Goal: Find specific page/section: Find specific page/section

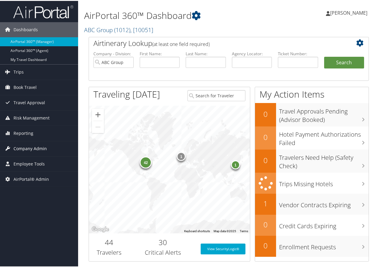
click at [28, 147] on span "Company Admin" at bounding box center [30, 147] width 33 height 15
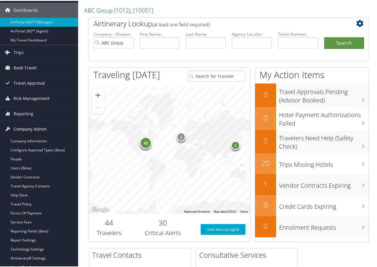
scroll to position [30, 0]
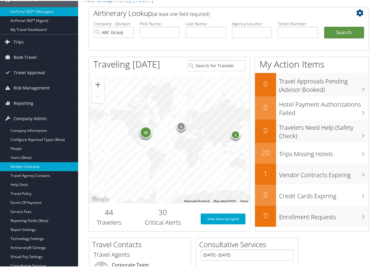
click at [24, 167] on link "Vendor Contracts" at bounding box center [39, 165] width 78 height 9
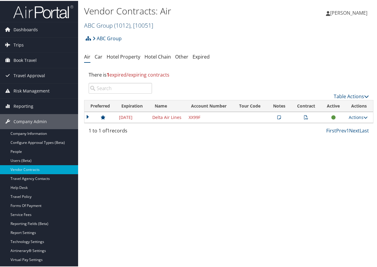
click at [104, 24] on link "ABC Group ( 1012 ) , [ 10051 ]" at bounding box center [118, 24] width 69 height 8
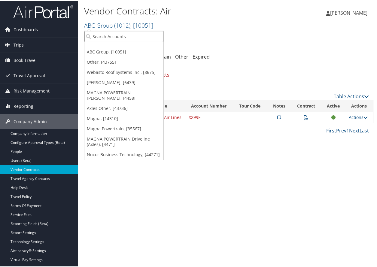
click at [102, 36] on input "search" at bounding box center [123, 35] width 79 height 11
type input "henniges"
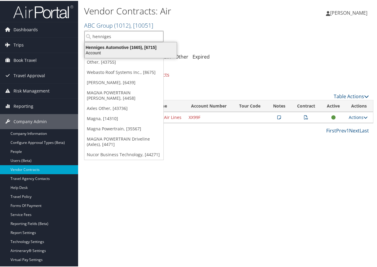
click at [99, 47] on div "Henniges Automotive (1665), [6715]" at bounding box center [130, 46] width 99 height 5
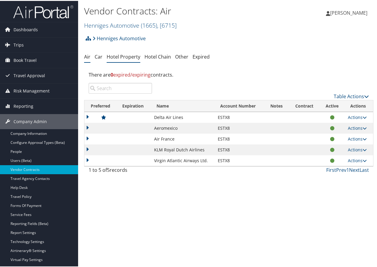
click at [130, 57] on link "Hotel Property" at bounding box center [124, 56] width 34 height 7
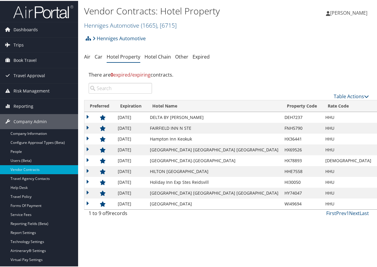
click at [254, 33] on div "Henniges Automotive Account Structure Henniges Automotive (1665) ACTIVE Create …" at bounding box center [228, 40] width 289 height 16
click at [267, 54] on ul "Air Car Hotel Property Hotel Chain Other Expired" at bounding box center [228, 56] width 289 height 11
click at [299, 53] on ul "Air Car Hotel Property Hotel Chain Other Expired" at bounding box center [228, 56] width 289 height 11
click at [282, 21] on div "Elizabeth Currie Elizabeth Currie My Settings Travel Agency Contacts Log Consul…" at bounding box center [316, 14] width 127 height 23
